Goal: Information Seeking & Learning: Learn about a topic

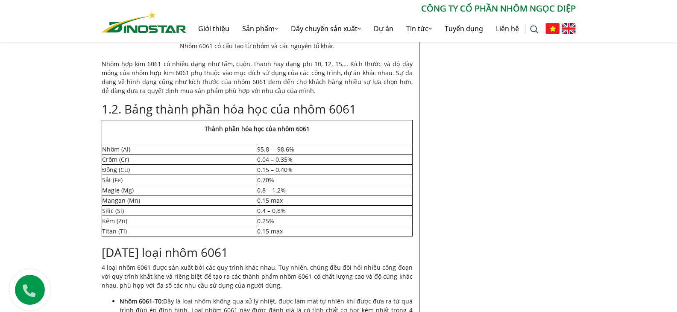
scroll to position [769, 0]
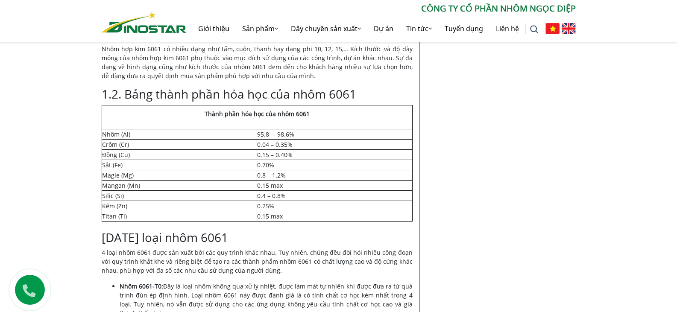
click at [232, 105] on table "Thành phần hóa học của nhôm 6061 Nhôm (Al) 95.8 – 98.6% Crôm (Cr) 0.04 – 0.35% …" at bounding box center [257, 163] width 311 height 117
drag, startPoint x: 219, startPoint y: 117, endPoint x: 287, endPoint y: 129, distance: 68.5
click at [286, 129] on td "Thành phần hóa học của nhôm 6061" at bounding box center [257, 117] width 311 height 24
click at [287, 127] on td "Thành phần hóa học của nhôm 6061" at bounding box center [257, 117] width 311 height 24
click at [316, 88] on h3 "1.2. Bảng thành phần hóa học của nhôm 6061" at bounding box center [257, 94] width 311 height 15
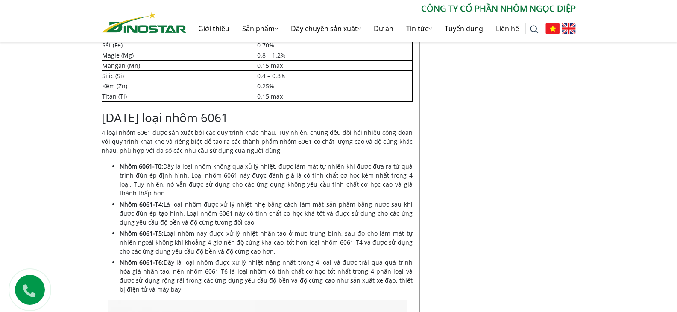
scroll to position [897, 0]
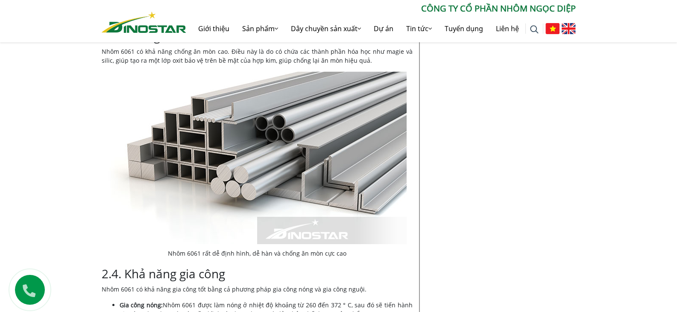
scroll to position [1282, 0]
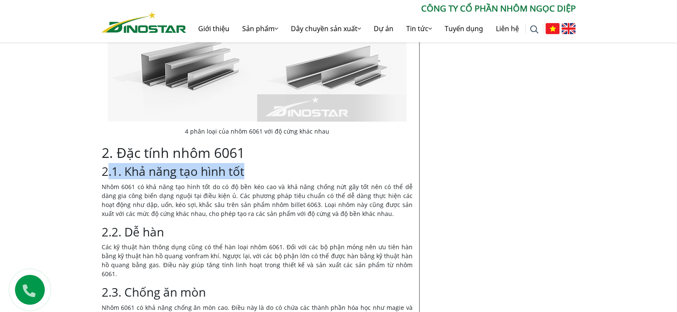
drag, startPoint x: 281, startPoint y: 171, endPoint x: 109, endPoint y: 173, distance: 171.3
click at [109, 173] on h3 "2.1. Khả năng tạo hình tốt" at bounding box center [257, 171] width 311 height 15
copy h3 ".1. Khả năng tạo hình tốt"
click at [241, 176] on h3 "2.1. Khả năng tạo hình tốt" at bounding box center [257, 171] width 311 height 15
drag, startPoint x: 244, startPoint y: 173, endPoint x: 127, endPoint y: 168, distance: 117.1
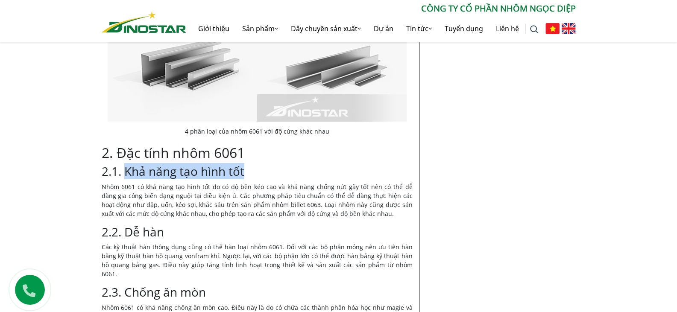
click at [127, 168] on h3 "2.1. Khả năng tạo hình tốt" at bounding box center [257, 171] width 311 height 15
copy h3 "Khả năng tạo hình tốt"
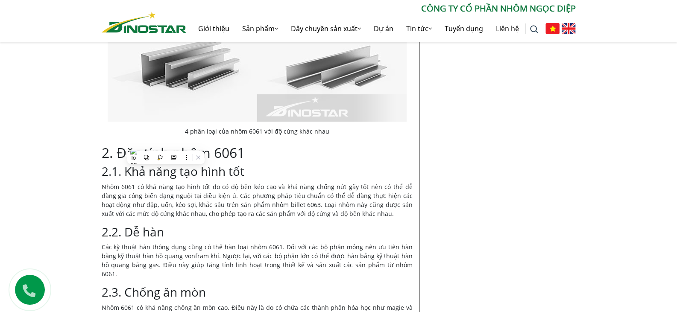
drag, startPoint x: 147, startPoint y: 197, endPoint x: 127, endPoint y: 191, distance: 20.5
click at [147, 198] on p "Nhôm 6061 có khả năng tạo hình tốt do có độ bền kéo cao và khả năng chống nứt g…" at bounding box center [257, 200] width 311 height 36
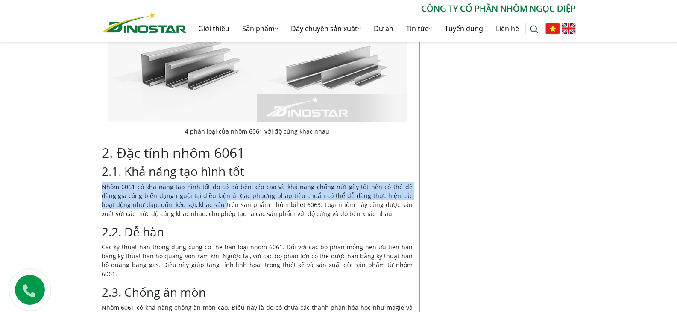
drag, startPoint x: 96, startPoint y: 185, endPoint x: 195, endPoint y: 204, distance: 100.9
copy p "Nhôm 6061 có khả năng tạo hình tốt do có độ bền kéo cao và khả năng chống nứt g…"
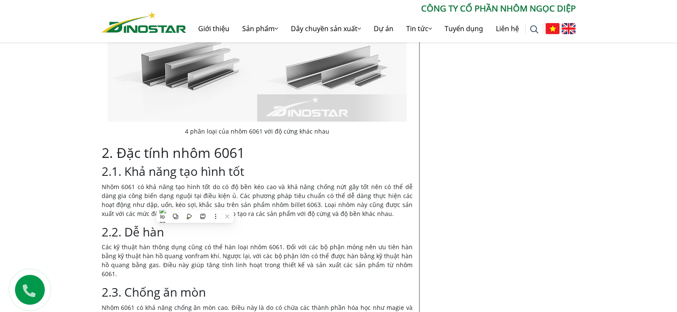
click at [264, 217] on p "Nhôm 6061 có khả năng tạo hình tốt do có độ bền kéo cao và khả năng chống nứt g…" at bounding box center [257, 200] width 311 height 36
drag, startPoint x: 112, startPoint y: 235, endPoint x: 117, endPoint y: 234, distance: 5.6
click at [112, 234] on h3 "2.2. Dễ hàn" at bounding box center [257, 232] width 311 height 15
drag, startPoint x: 124, startPoint y: 231, endPoint x: 169, endPoint y: 230, distance: 44.9
click at [169, 230] on h3 "2.2. Dễ hàn" at bounding box center [257, 232] width 311 height 15
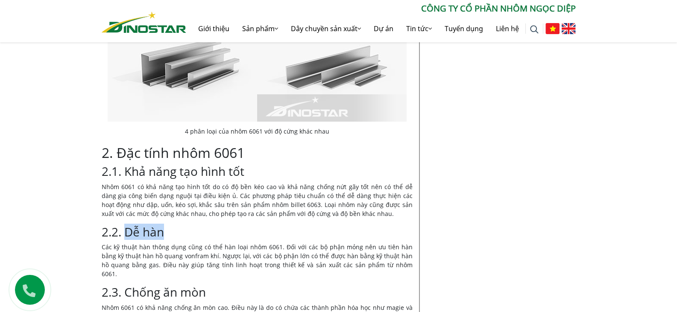
copy h3 "Dễ hàn"
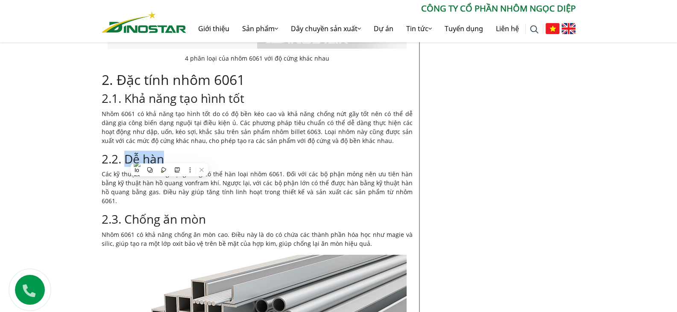
scroll to position [1367, 0]
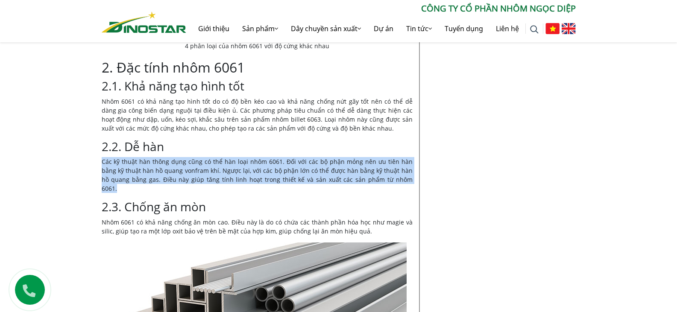
drag, startPoint x: 97, startPoint y: 160, endPoint x: 384, endPoint y: 182, distance: 287.5
copy p "Các kỹ thuật hàn thông dụng cũng có thể hàn loại nhôm 6061. Đối với các bộ phận…"
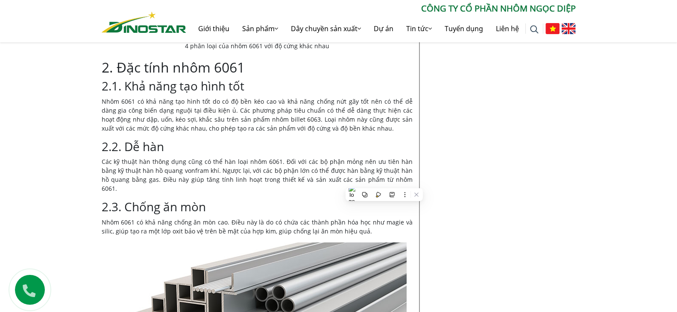
click at [108, 204] on h3 "2.3. Chống ăn mòn" at bounding box center [257, 207] width 311 height 15
click at [105, 218] on p "Nhôm 6061 có khả năng chống ăn mòn cao. Điều này là do có chứa các thành phần h…" at bounding box center [257, 227] width 311 height 18
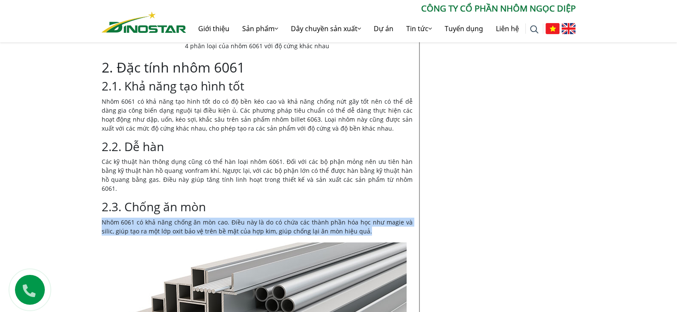
drag, startPoint x: 106, startPoint y: 212, endPoint x: 376, endPoint y: 225, distance: 270.7
click at [376, 225] on p "Nhôm 6061 có khả năng chống ăn mòn cao. Điều này là do có chứa các thành phần h…" at bounding box center [257, 227] width 311 height 18
copy p "Nhôm 6061 có khả năng chống ăn mòn cao. Điều này là do có chứa các thành phần h…"
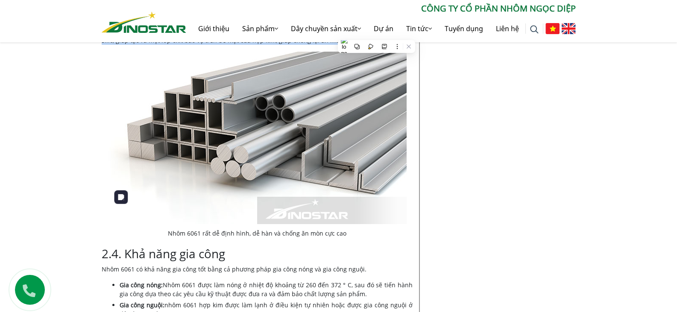
scroll to position [1410, 0]
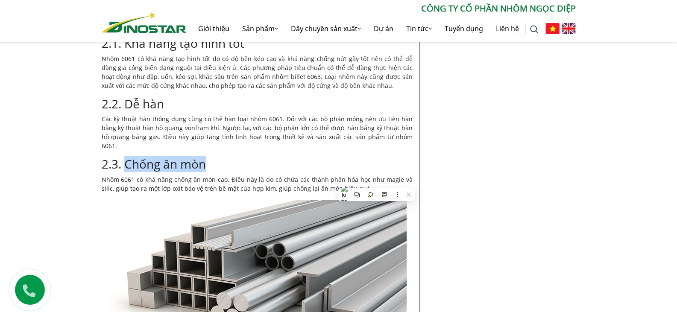
drag, startPoint x: 228, startPoint y: 152, endPoint x: 124, endPoint y: 158, distance: 104.0
click at [124, 158] on h3 "2.3. Chống ăn mòn" at bounding box center [257, 164] width 311 height 15
copy h3 "Chống ăn mòn"
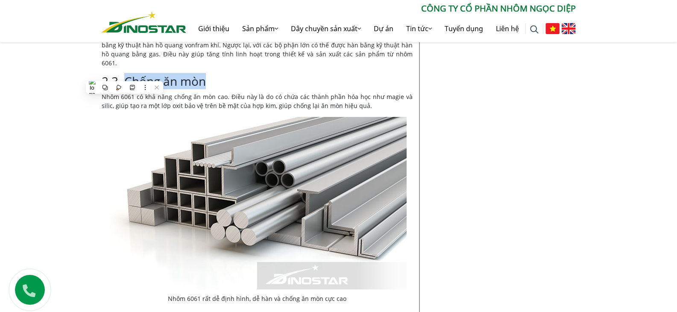
scroll to position [1624, 0]
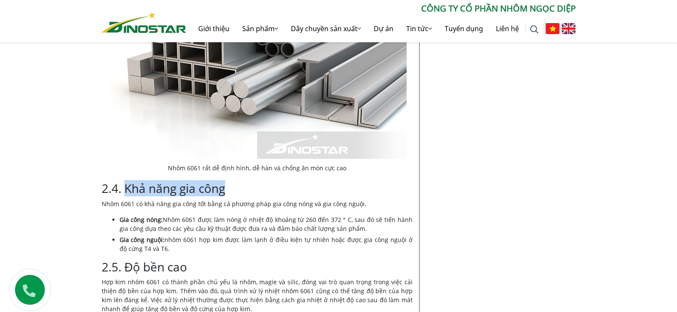
drag, startPoint x: 239, startPoint y: 176, endPoint x: 126, endPoint y: 179, distance: 113.2
click at [126, 182] on h3 "2.4. Khả năng gia công" at bounding box center [257, 189] width 311 height 15
copy h3 "Khả năng gia công"
click at [180, 235] on li "Gia công nguội: nhôm 6061 hợp kim được làm lạnh ở điều kiện tự nhiên hoặc được …" at bounding box center [266, 244] width 293 height 18
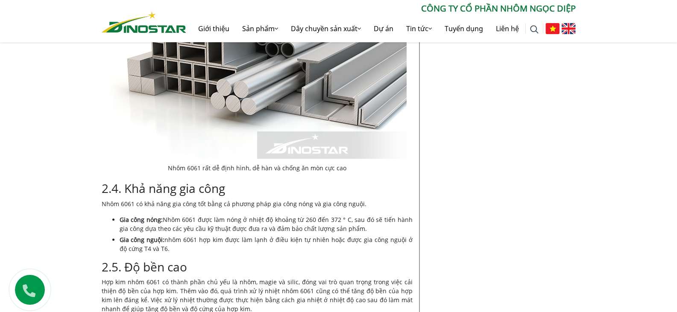
drag, startPoint x: 357, startPoint y: 218, endPoint x: 109, endPoint y: 208, distance: 248.4
copy li "Gia công nóng: Nhôm 6061 được làm nóng ở nhiệt độ khoảng từ 260 đến 372 ° C, sa…"
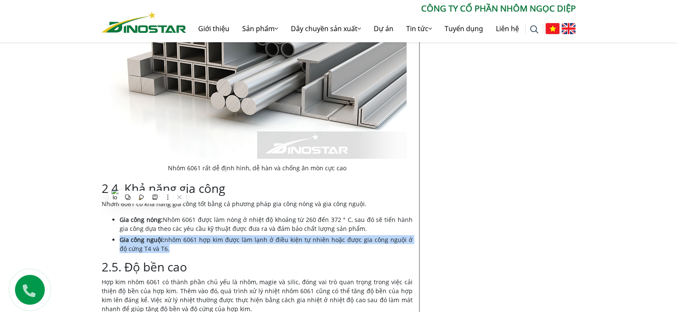
drag, startPoint x: 120, startPoint y: 231, endPoint x: 181, endPoint y: 242, distance: 61.7
click at [181, 242] on li "Gia công nguội: nhôm 6061 hợp kim được làm lạnh ở điều kiện tự nhiên hoặc được …" at bounding box center [266, 244] width 293 height 18
copy li "Gia công nguội: nhôm 6061 hợp kim được làm lạnh ở điều kiện tự nhiên hoặc được …"
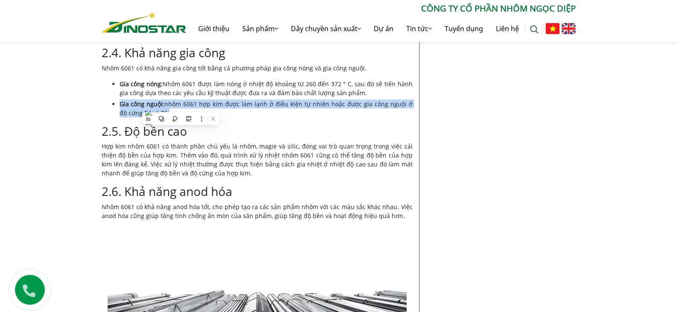
scroll to position [1766, 0]
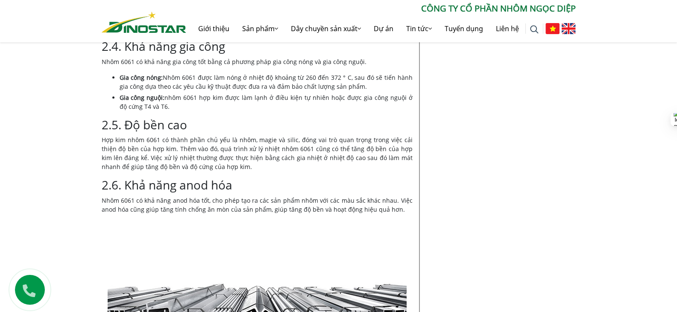
click at [349, 178] on h3 "2.6. Khả năng anod hóa" at bounding box center [257, 185] width 311 height 15
drag, startPoint x: 126, startPoint y: 114, endPoint x: 191, endPoint y: 114, distance: 64.5
click at [191, 118] on h3 "2.5. Độ bền cao" at bounding box center [257, 125] width 311 height 15
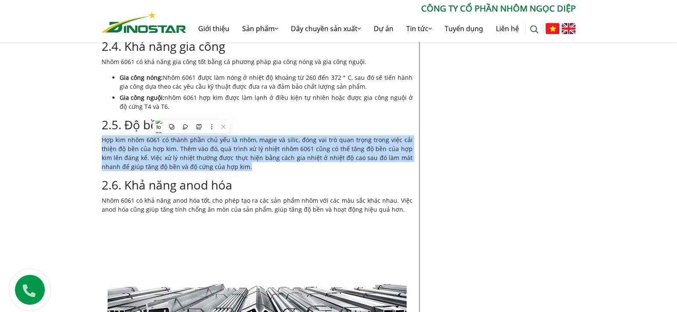
drag, startPoint x: 102, startPoint y: 133, endPoint x: 229, endPoint y: 157, distance: 129.5
click at [229, 157] on p "Hợp kim nhôm 6061 có thành phần chủ yếu là nhôm, magie và silic, đóng vai trò q…" at bounding box center [257, 153] width 311 height 36
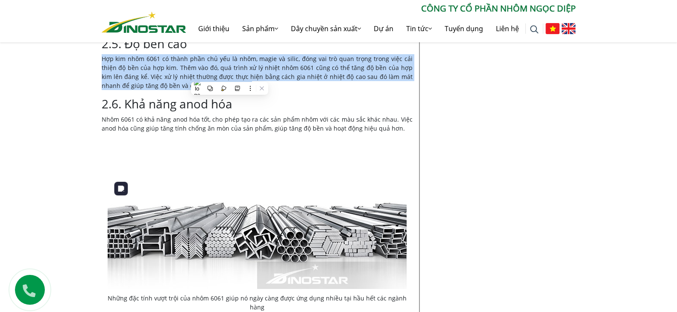
scroll to position [1979, 0]
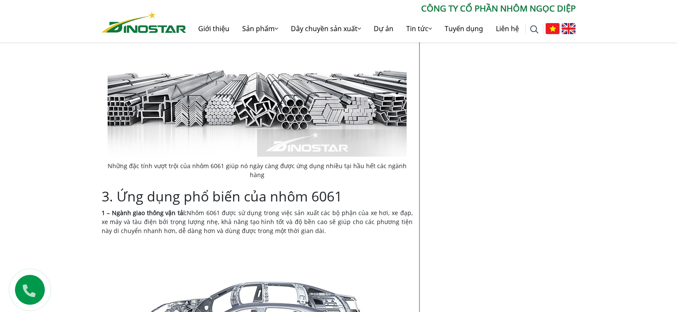
click at [339, 198] on div "Nội dung Toggle 1. Giới thiệu tổng quan về nhôm 6061 1.1. Nhôm 6061 là gì? 1.2.…" at bounding box center [257, 155] width 311 height 3735
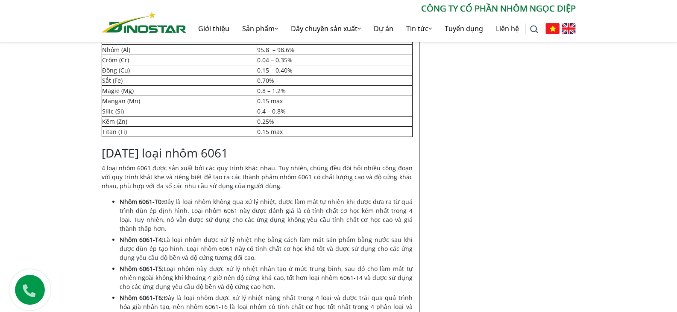
scroll to position [869, 0]
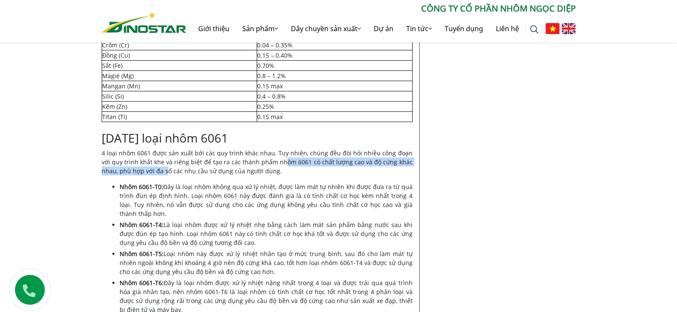
drag, startPoint x: 273, startPoint y: 165, endPoint x: 148, endPoint y: 169, distance: 125.2
click at [148, 169] on p "4 loại nhôm 6061 được sản xuất bởi các quy trình khác nhau. Tuy nhiên, chúng đề…" at bounding box center [257, 162] width 311 height 27
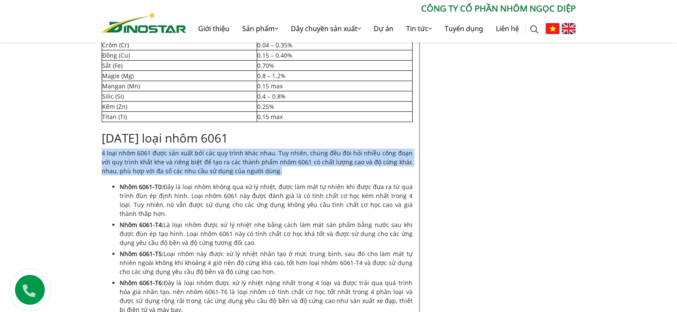
drag, startPoint x: 94, startPoint y: 153, endPoint x: 289, endPoint y: 173, distance: 196.4
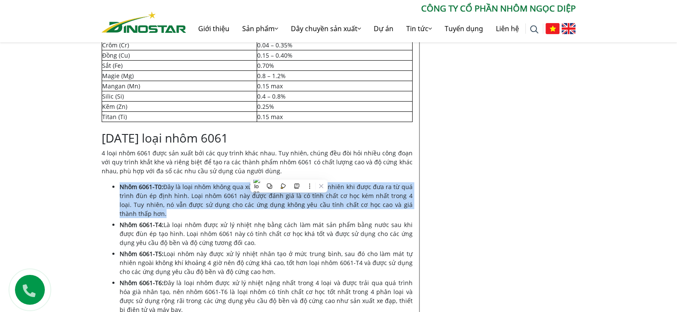
drag, startPoint x: 139, startPoint y: 218, endPoint x: 121, endPoint y: 188, distance: 34.9
click at [121, 188] on li "Nhôm 6061-T0: Đây là loại nhôm không qua xử lý nhiệt, được làm mát tự nhiên khi…" at bounding box center [266, 200] width 293 height 36
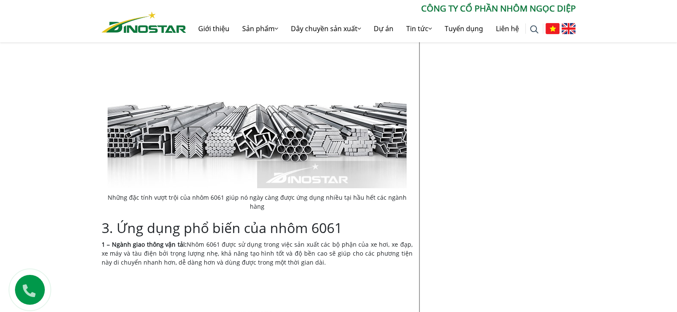
scroll to position [2022, 0]
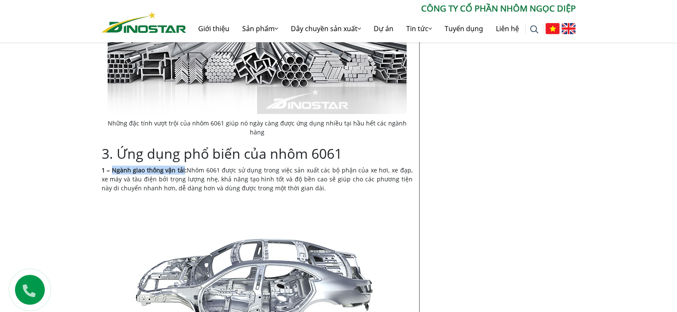
drag, startPoint x: 111, startPoint y: 159, endPoint x: 182, endPoint y: 159, distance: 70.5
click at [182, 166] on strong "1 – Ngành giao thông vận tải:" at bounding box center [144, 170] width 85 height 8
drag, startPoint x: 304, startPoint y: 178, endPoint x: 188, endPoint y: 159, distance: 117.7
click at [188, 166] on p "1 – Ngành giao thông vận tải: Nhôm 6061 được sử dụng trong việc sản xuất các bộ…" at bounding box center [257, 179] width 311 height 27
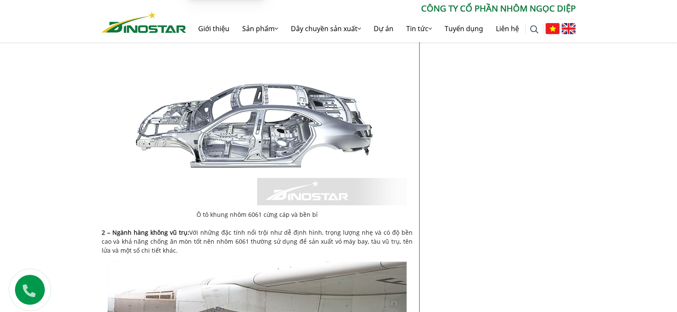
scroll to position [2278, 0]
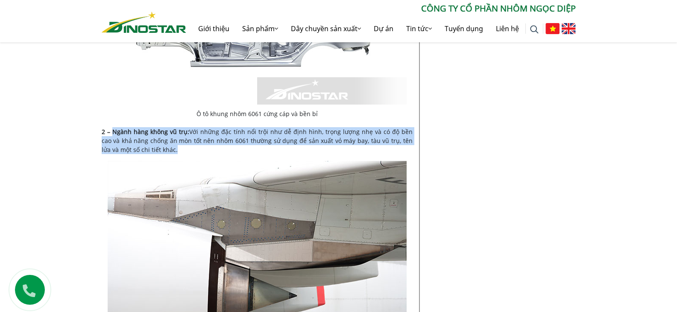
drag, startPoint x: 173, startPoint y: 142, endPoint x: 112, endPoint y: 124, distance: 64.0
click at [112, 127] on p "2 – Ngành hàng không vũ trụ: Với những đặc tính nổi trội như dễ định hình, trọn…" at bounding box center [257, 140] width 311 height 27
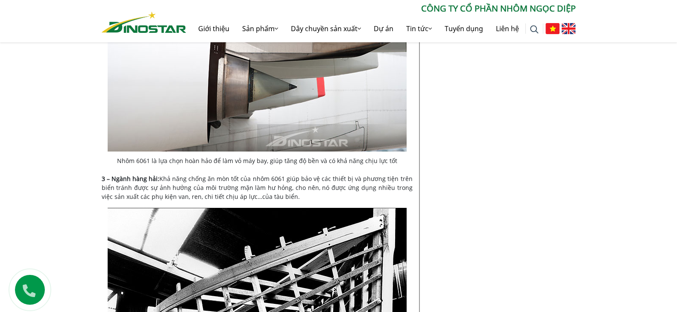
scroll to position [2492, 0]
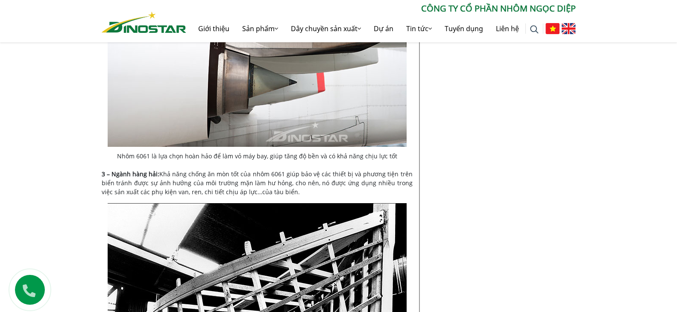
drag, startPoint x: 282, startPoint y: 180, endPoint x: 112, endPoint y: 166, distance: 171.1
click at [112, 170] on p "3 – Ngành hàng hải: Khả năng chống ăn mòn tốt của nhôm 6061 giúp bảo vệ các thi…" at bounding box center [257, 183] width 311 height 27
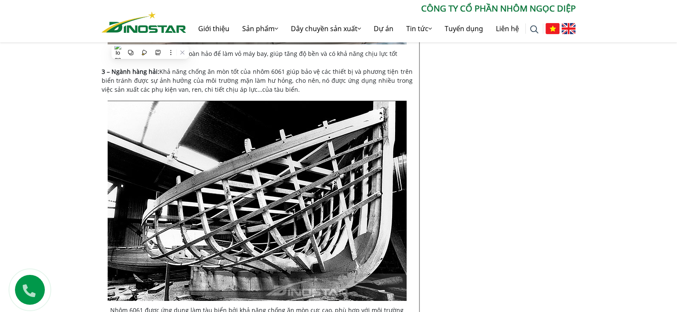
scroll to position [2748, 0]
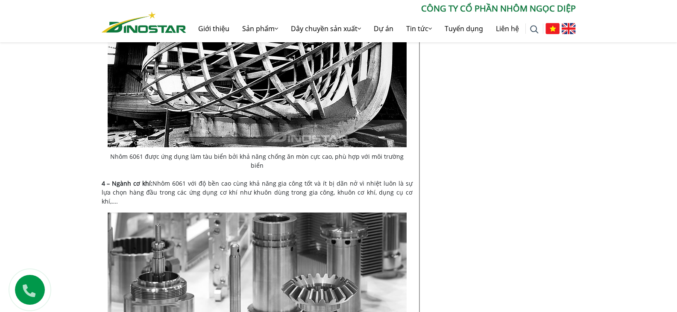
drag, startPoint x: 401, startPoint y: 172, endPoint x: 112, endPoint y: 164, distance: 288.9
click at [112, 179] on p "4 – Ngành cơ khí: Nhôm 6061 với độ bền cao cùng khả năng gia công tốt và ít bị …" at bounding box center [257, 192] width 311 height 27
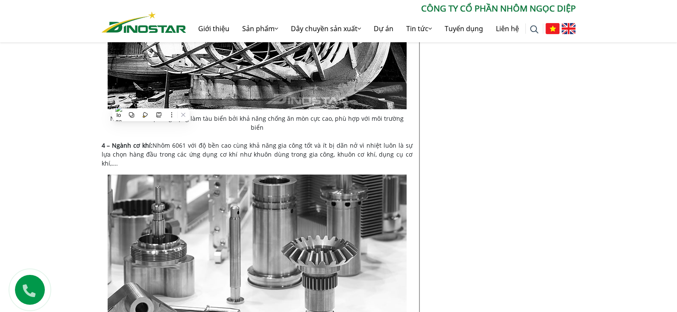
scroll to position [3005, 0]
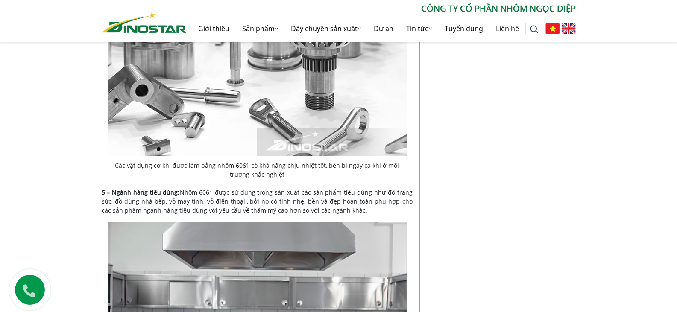
drag, startPoint x: 359, startPoint y: 179, endPoint x: 113, endPoint y: 164, distance: 246.1
click at [113, 188] on p "5 – Ngành hàng tiêu dùng: Nhôm 6061 được sử dụng trong sản xuất các sản phẩm ti…" at bounding box center [257, 201] width 311 height 27
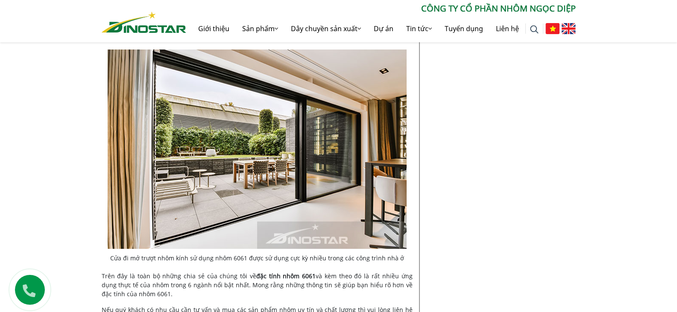
scroll to position [3304, 0]
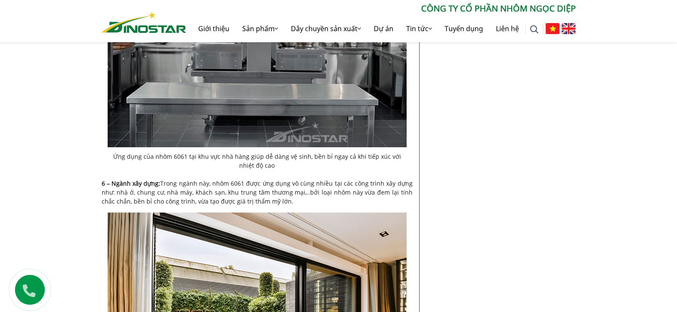
drag, startPoint x: 273, startPoint y: 173, endPoint x: 113, endPoint y: 156, distance: 160.7
click at [113, 179] on p "6 – Ngành xây dựng: Trong ngành này, nhôm 6061 được ứng dụng vô cùng nhiều tại …" at bounding box center [257, 192] width 311 height 27
click at [395, 179] on p "6 – Ngành xây dựng: Trong ngành này, nhôm 6061 được ứng dụng vô cùng nhiều tại …" at bounding box center [257, 192] width 311 height 27
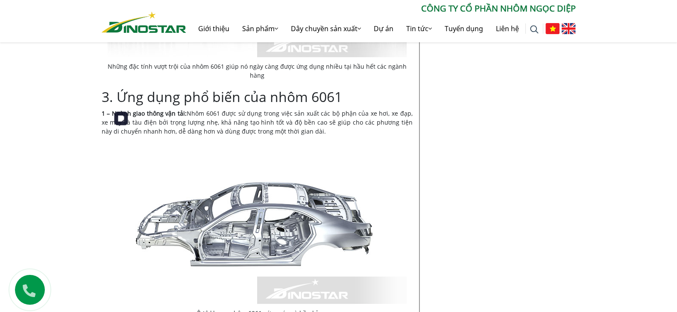
scroll to position [2065, 0]
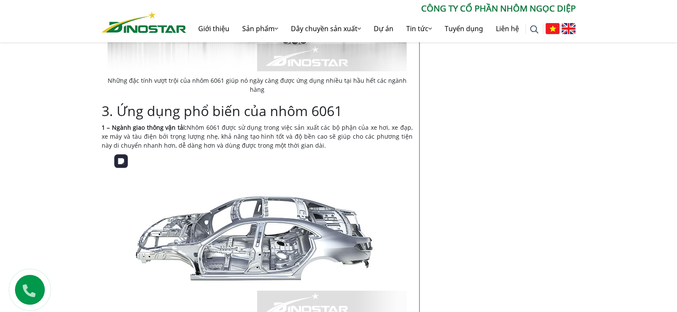
drag, startPoint x: 226, startPoint y: 191, endPoint x: 267, endPoint y: 206, distance: 43.5
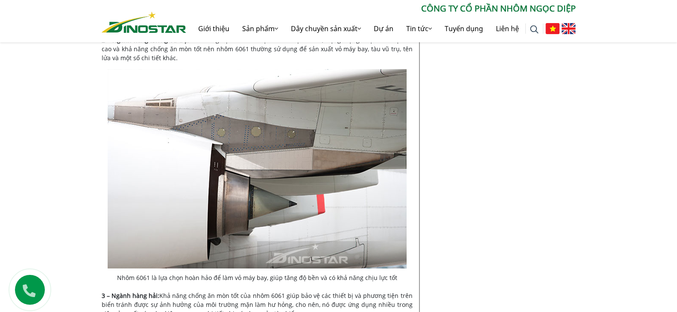
scroll to position [2321, 0]
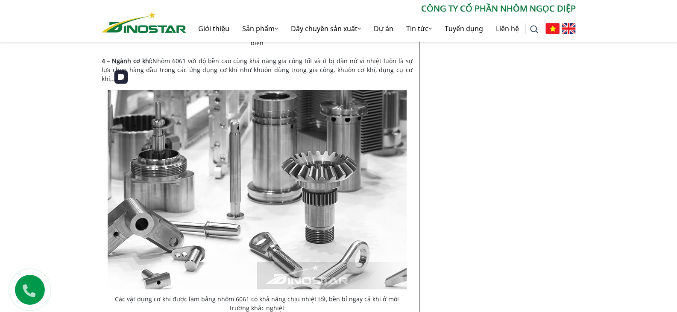
scroll to position [2877, 0]
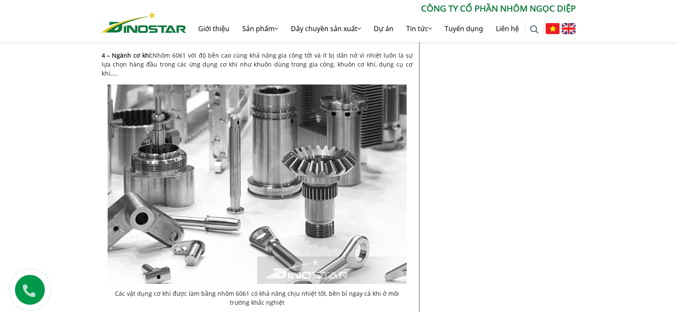
click at [356, 261] on figure "Các vật dụng cơ khí được làm bằng nhôm 6061 có khả năng chịu nhiệt tốt, bền bỉ …" at bounding box center [257, 196] width 299 height 222
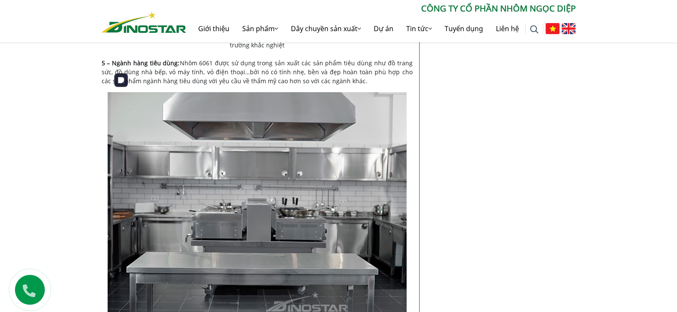
scroll to position [3133, 0]
